Goal: Check status: Check status

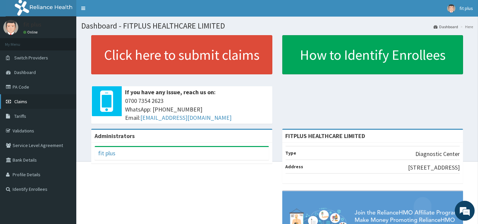
click at [31, 99] on link "Claims" at bounding box center [38, 101] width 76 height 15
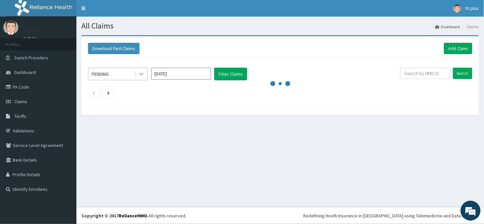
click at [143, 76] on icon at bounding box center [141, 74] width 7 height 7
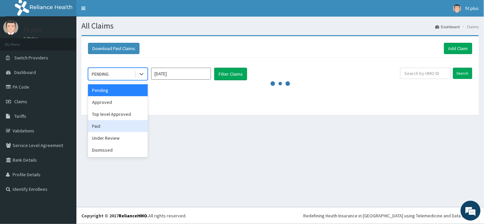
click at [105, 125] on div "Paid" at bounding box center [118, 126] width 60 height 12
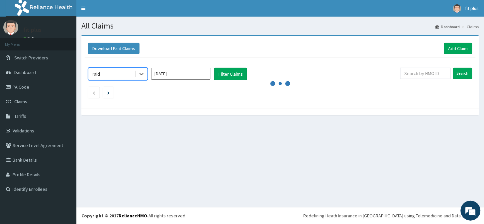
click at [207, 77] on input "Aug 2025" at bounding box center [181, 74] width 60 height 12
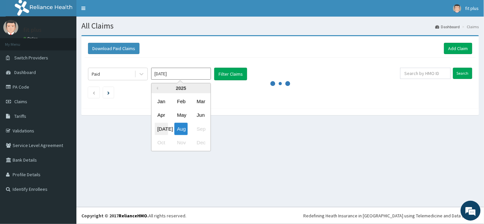
click at [159, 128] on div "Jul" at bounding box center [161, 129] width 13 height 12
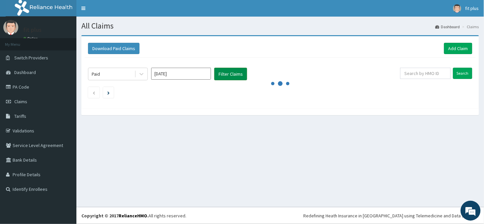
click at [230, 78] on button "Filter Claims" at bounding box center [230, 74] width 33 height 13
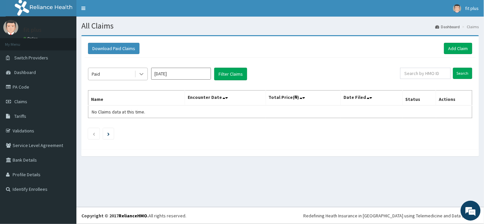
click at [139, 74] on icon at bounding box center [141, 74] width 7 height 7
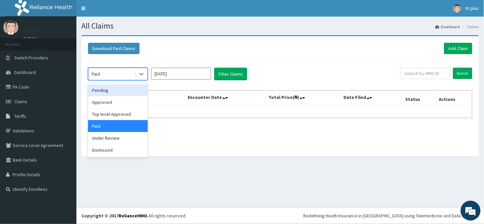
click at [177, 79] on input "Jul 2025" at bounding box center [181, 74] width 60 height 12
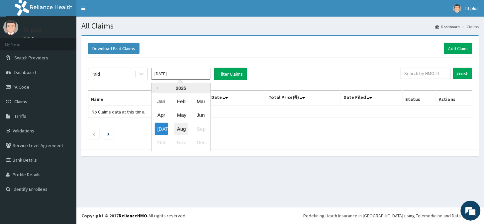
click at [184, 126] on div "Aug" at bounding box center [180, 129] width 13 height 12
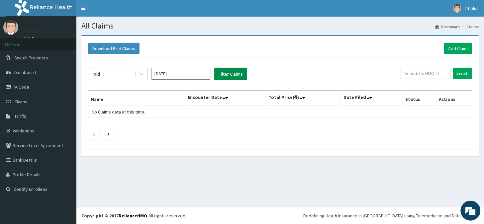
click at [218, 71] on button "Filter Claims" at bounding box center [230, 74] width 33 height 13
click at [226, 74] on button "Filter Claims" at bounding box center [230, 74] width 33 height 13
click at [148, 73] on div "Paid Aug 2025 Filter Claims" at bounding box center [244, 74] width 312 height 13
click at [178, 74] on input "Aug 2025" at bounding box center [181, 74] width 60 height 12
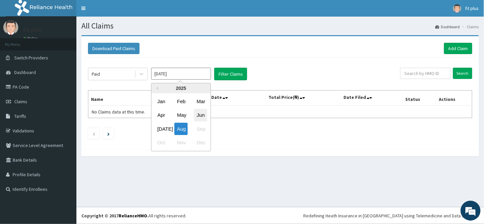
click at [195, 114] on div "Jun" at bounding box center [200, 115] width 13 height 12
type input "Jun 2025"
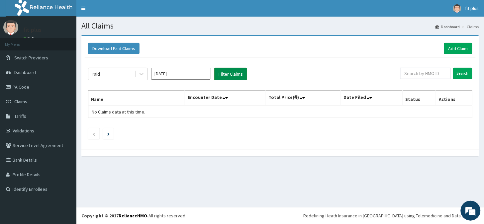
click at [228, 77] on button "Filter Claims" at bounding box center [230, 74] width 33 height 13
click at [230, 72] on button "Filter Claims" at bounding box center [230, 74] width 33 height 13
click at [223, 72] on button "Filter Claims" at bounding box center [230, 74] width 33 height 13
click at [143, 76] on icon at bounding box center [141, 74] width 7 height 7
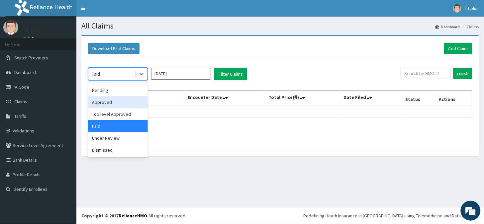
click at [114, 104] on div "Approved" at bounding box center [118, 102] width 60 height 12
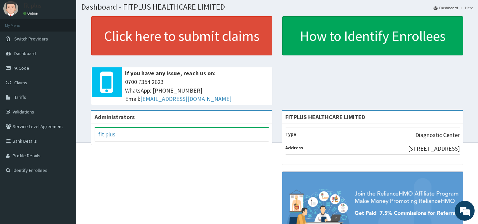
scroll to position [37, 0]
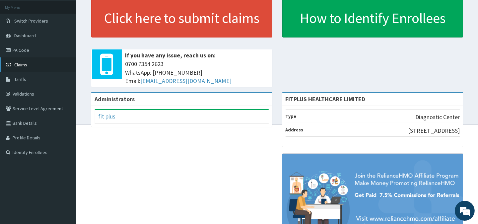
click at [12, 65] on link "Claims" at bounding box center [38, 64] width 76 height 15
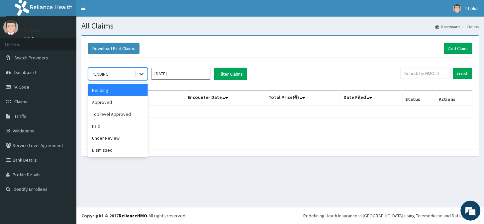
click at [139, 74] on icon at bounding box center [141, 74] width 7 height 7
click at [111, 121] on div "Paid" at bounding box center [118, 126] width 60 height 12
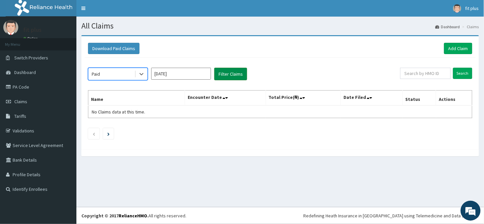
click at [230, 78] on button "Filter Claims" at bounding box center [230, 74] width 33 height 13
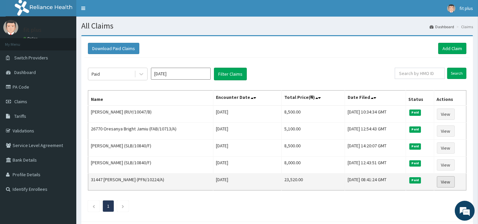
click at [452, 182] on link "View" at bounding box center [446, 181] width 18 height 11
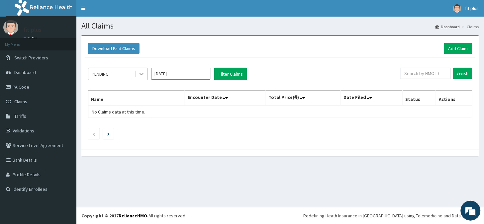
click at [146, 75] on div at bounding box center [141, 74] width 12 height 12
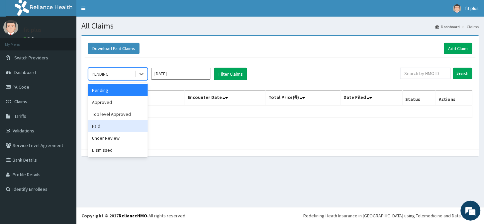
click at [126, 128] on div "Paid" at bounding box center [118, 126] width 60 height 12
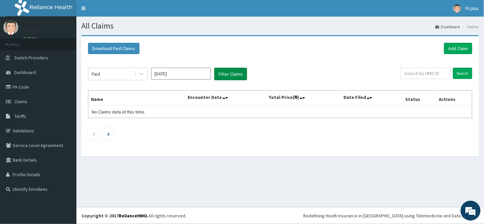
click at [233, 72] on button "Filter Claims" at bounding box center [230, 74] width 33 height 13
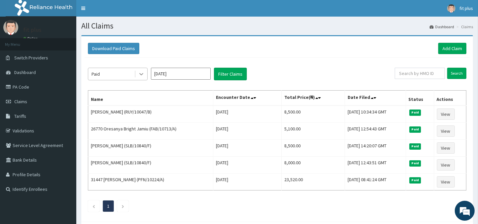
click at [142, 75] on icon at bounding box center [141, 74] width 7 height 7
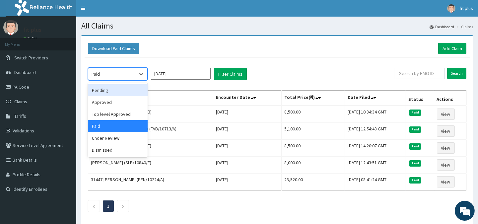
click at [111, 94] on div "Pending" at bounding box center [118, 90] width 60 height 12
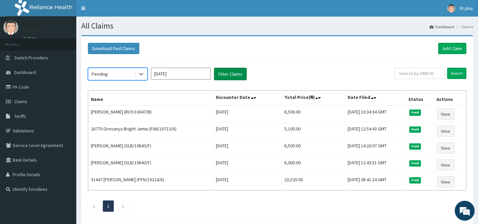
click at [225, 70] on button "Filter Claims" at bounding box center [230, 74] width 33 height 13
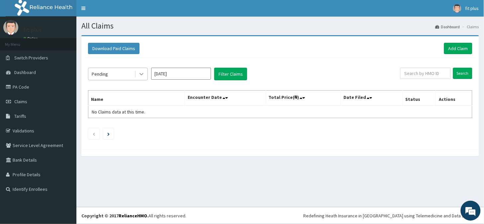
click at [142, 75] on icon at bounding box center [141, 74] width 7 height 7
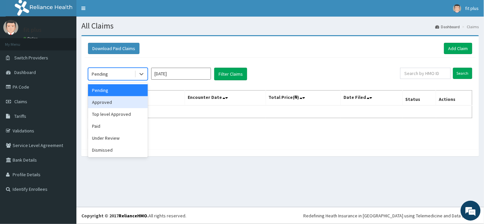
click at [117, 106] on div "Approved" at bounding box center [118, 102] width 60 height 12
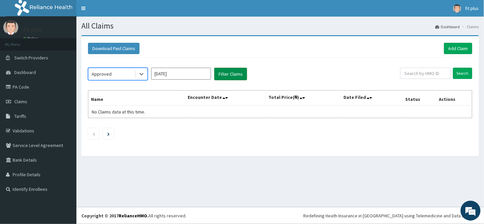
click at [221, 72] on button "Filter Claims" at bounding box center [230, 74] width 33 height 13
